Goal: Information Seeking & Learning: Learn about a topic

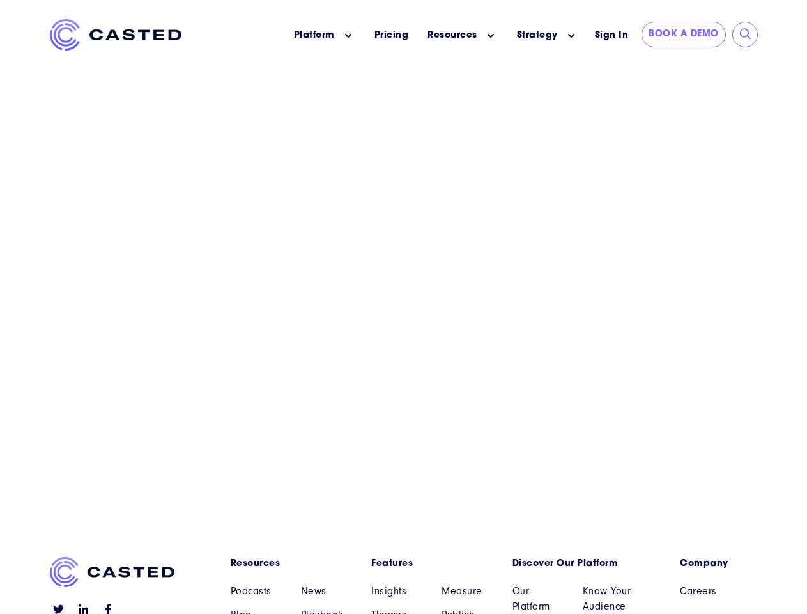
click at [348, 36] on icon "Main menu" at bounding box center [348, 36] width 6 height 6
click at [491, 36] on icon "Main menu" at bounding box center [491, 36] width 6 height 6
click at [537, 35] on link "Strategy" at bounding box center [537, 35] width 41 height 13
click at [571, 36] on icon "Main menu" at bounding box center [571, 36] width 6 height 6
click at [746, 35] on input "submit" at bounding box center [745, 34] width 13 height 13
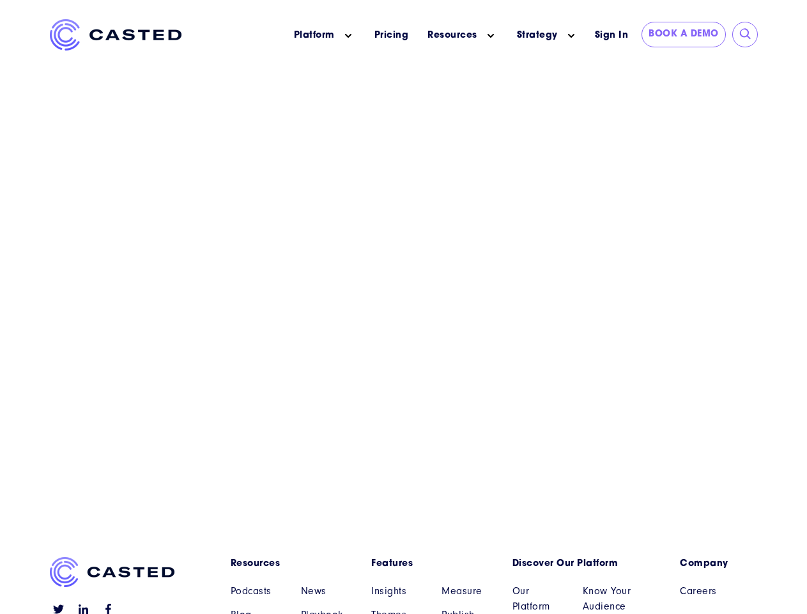
click at [291, 563] on link "Resources" at bounding box center [292, 563] width 122 height 13
click at [432, 563] on link "Features" at bounding box center [432, 563] width 122 height 13
click at [573, 563] on link "Discover Our Platform" at bounding box center [574, 563] width 122 height 13
click at [718, 563] on link "Company" at bounding box center [719, 563] width 78 height 13
